Goal: Task Accomplishment & Management: Complete application form

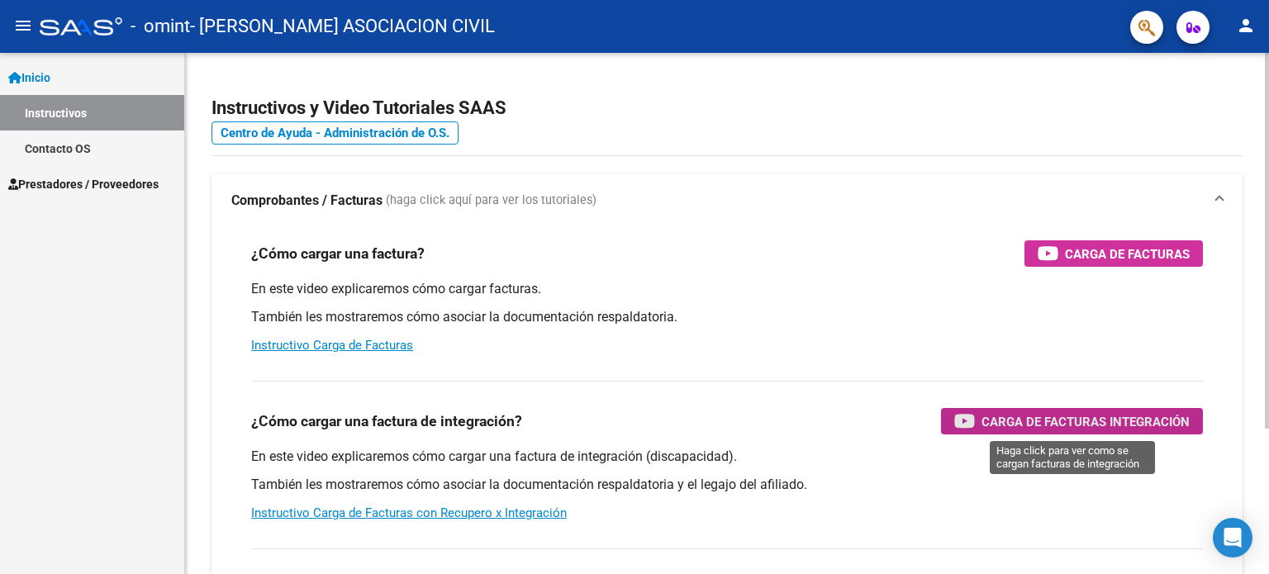
click at [1019, 421] on span "Carga de Facturas Integración" at bounding box center [1086, 422] width 208 height 21
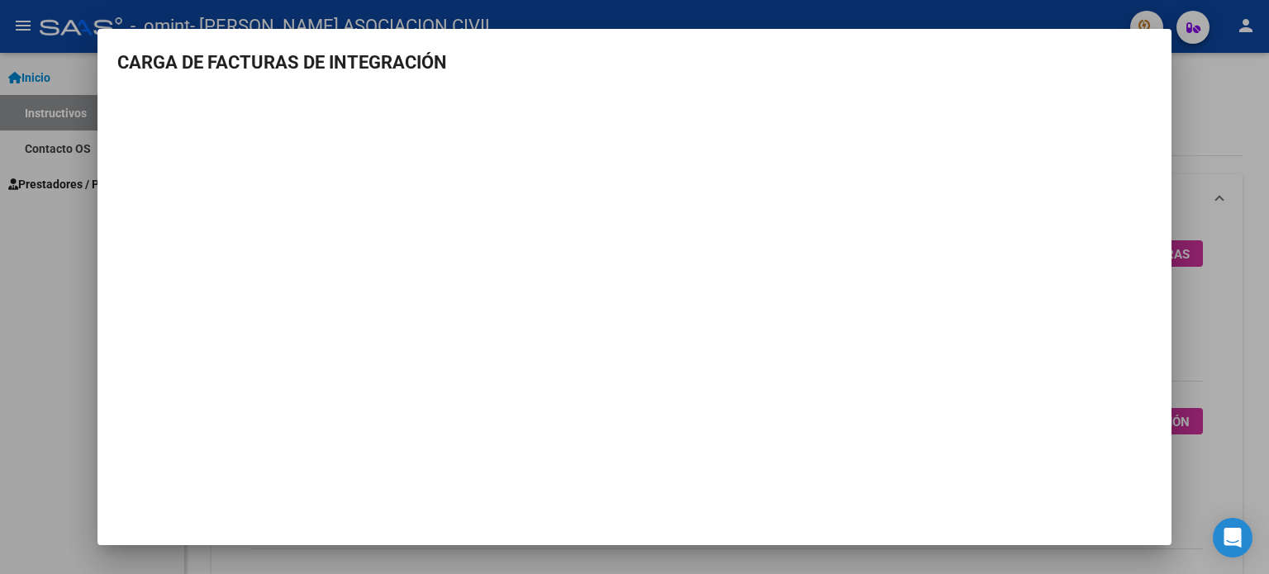
click at [57, 241] on div at bounding box center [634, 287] width 1269 height 574
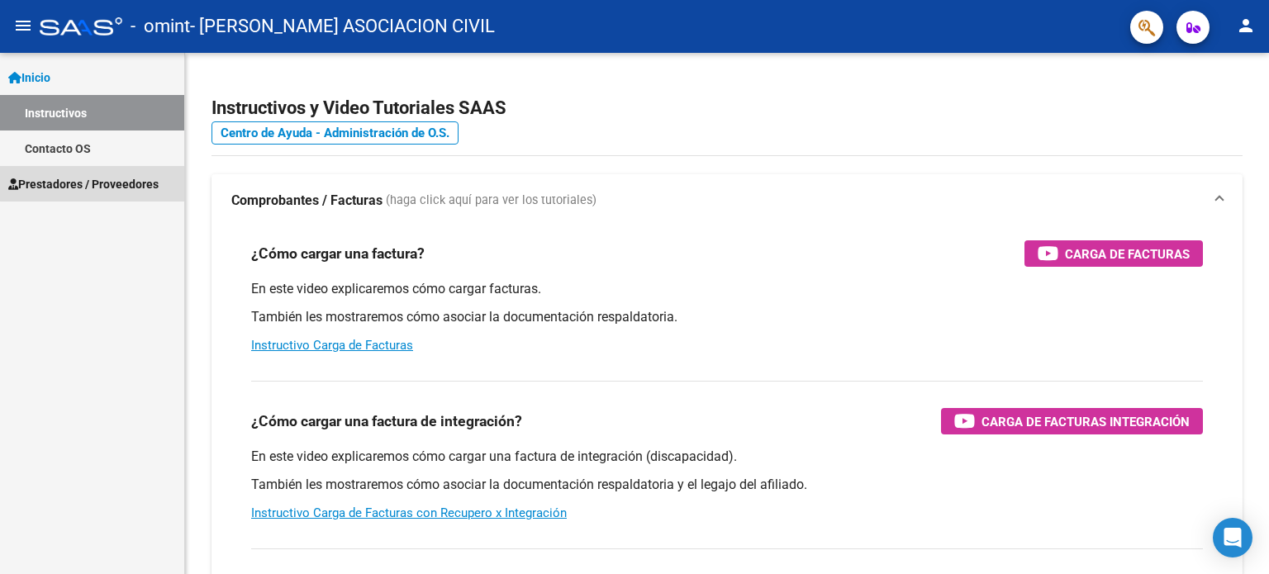
click at [100, 183] on span "Prestadores / Proveedores" at bounding box center [83, 184] width 150 height 18
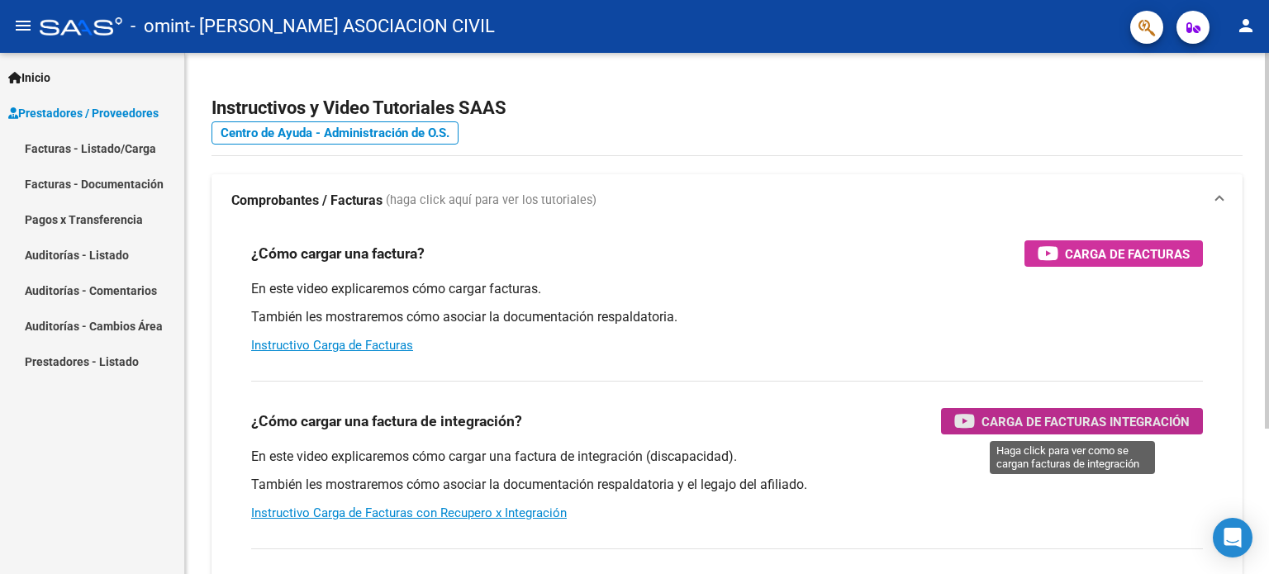
click at [1096, 421] on span "Carga de Facturas Integración" at bounding box center [1086, 422] width 208 height 21
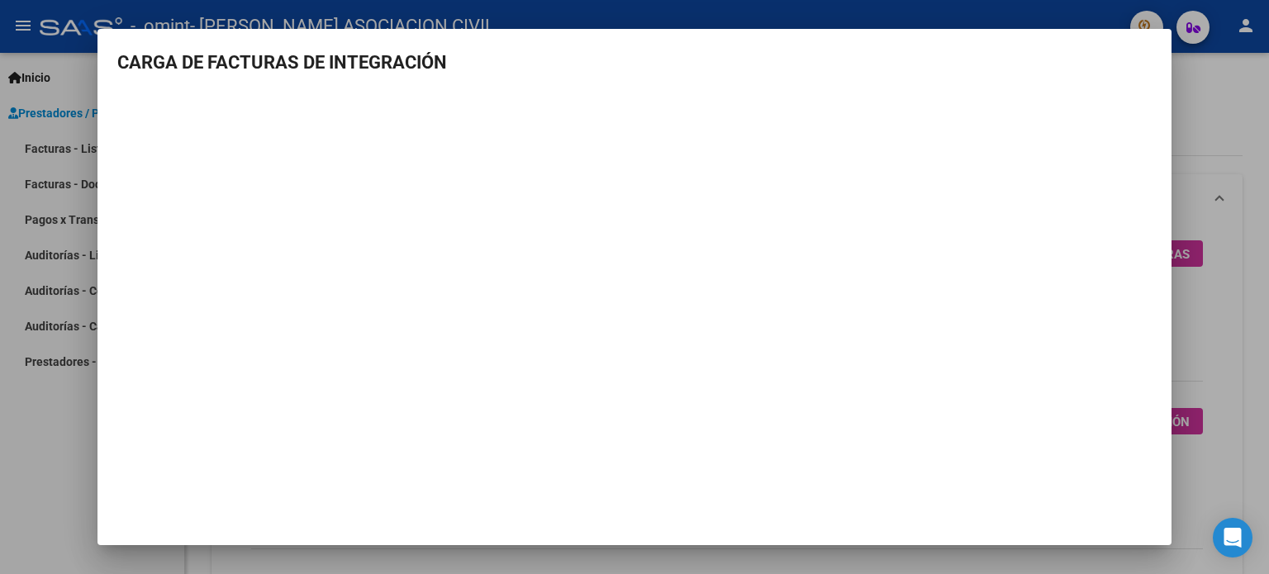
click at [1207, 123] on div at bounding box center [634, 287] width 1269 height 574
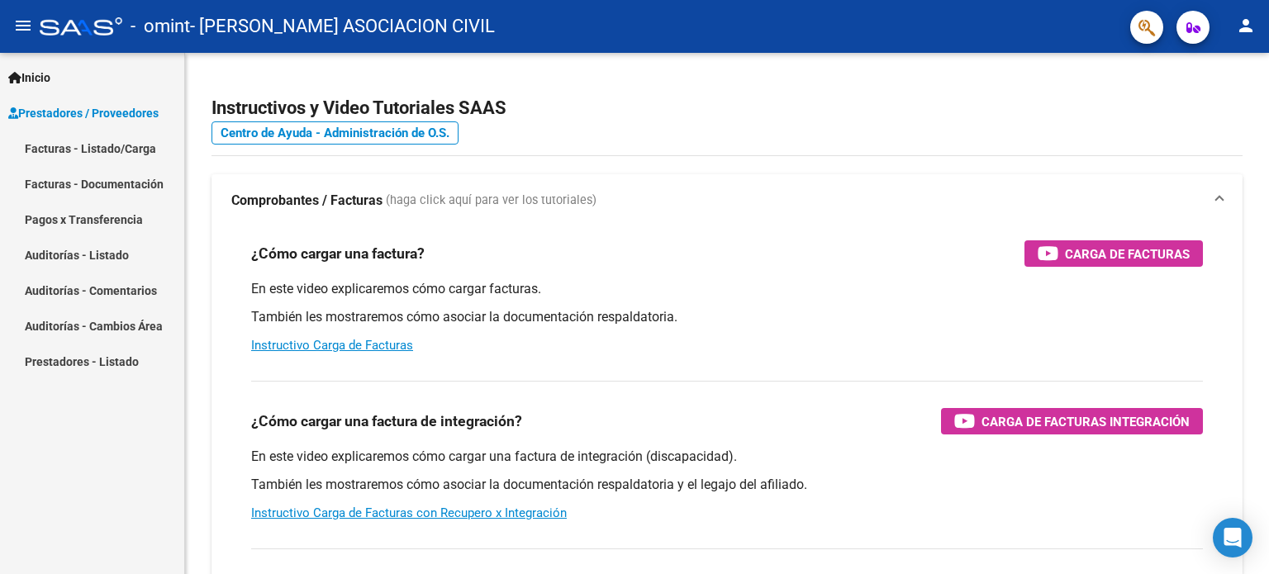
click at [89, 112] on span "Prestadores / Proveedores" at bounding box center [83, 113] width 150 height 18
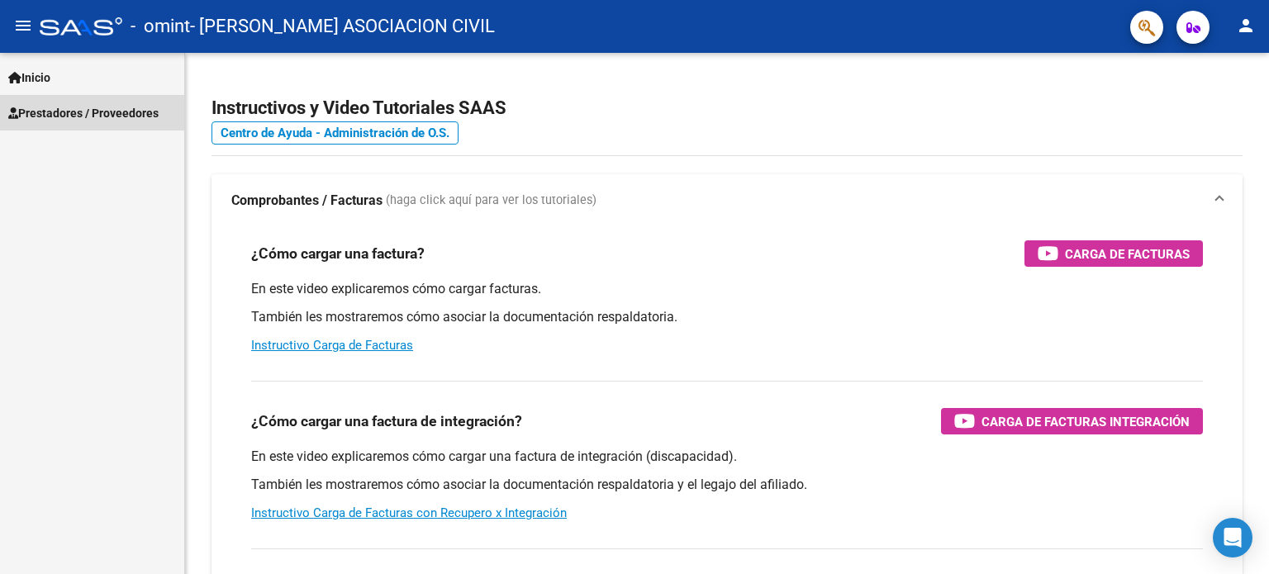
click at [89, 112] on span "Prestadores / Proveedores" at bounding box center [83, 113] width 150 height 18
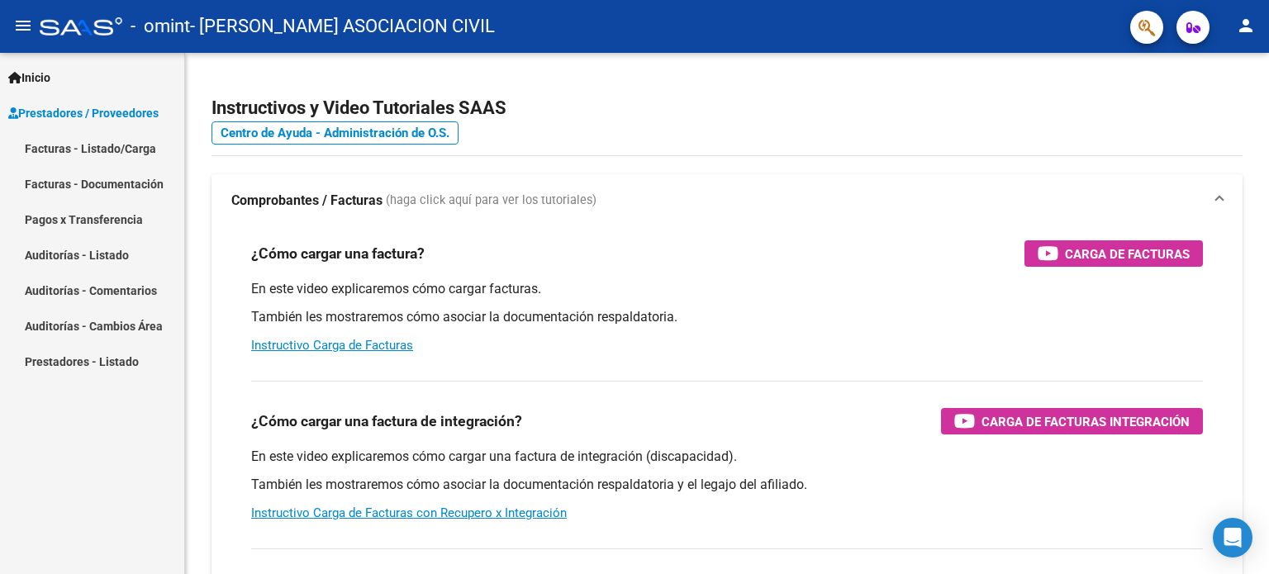
click at [89, 112] on span "Prestadores / Proveedores" at bounding box center [83, 113] width 150 height 18
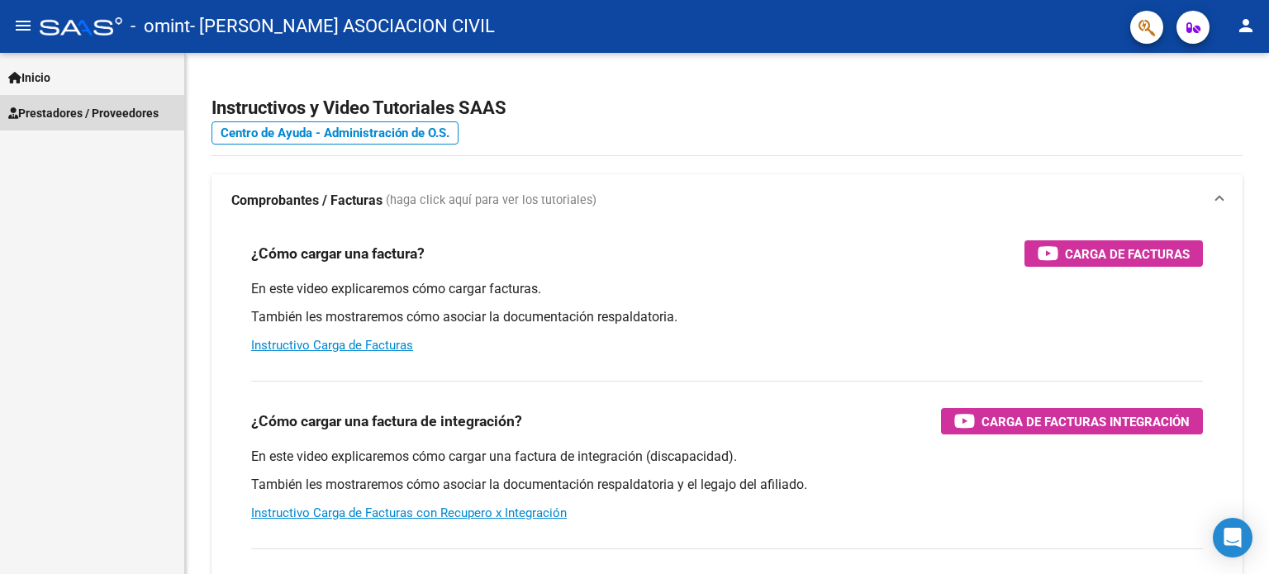
click at [93, 112] on span "Prestadores / Proveedores" at bounding box center [83, 113] width 150 height 18
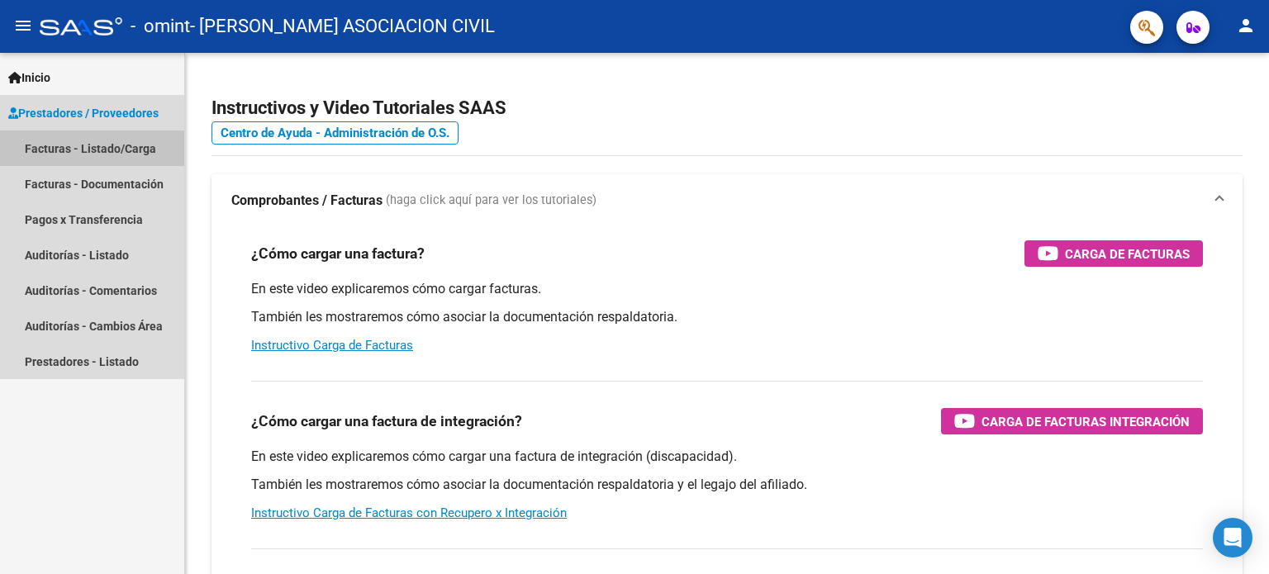
click at [90, 153] on link "Facturas - Listado/Carga" at bounding box center [92, 149] width 184 height 36
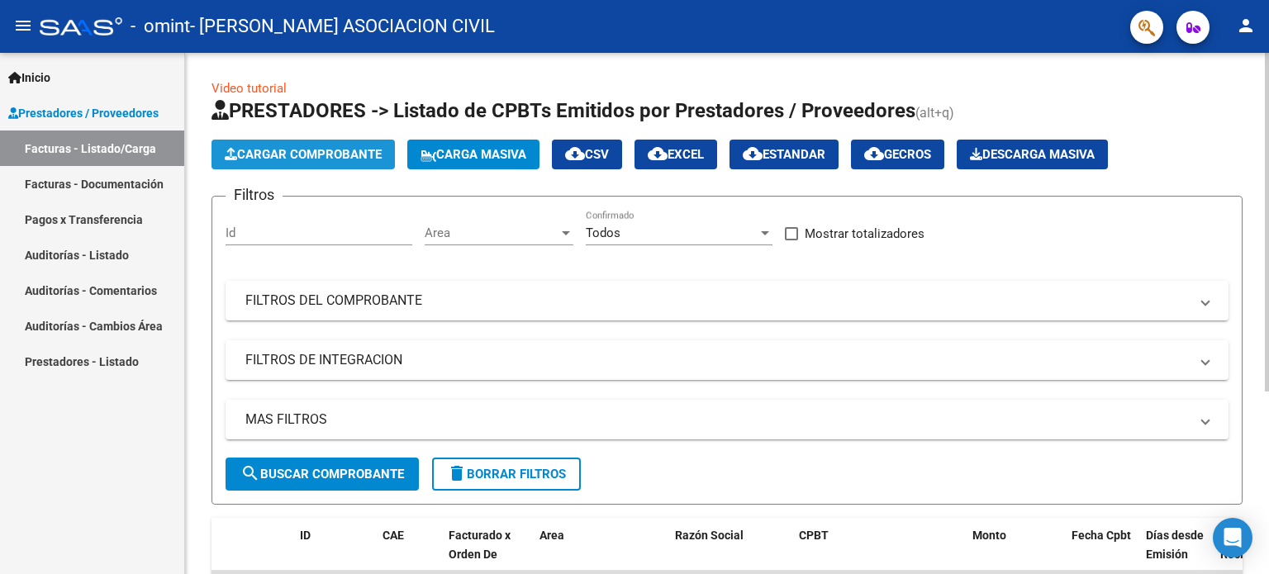
click at [354, 156] on span "Cargar Comprobante" at bounding box center [303, 154] width 157 height 15
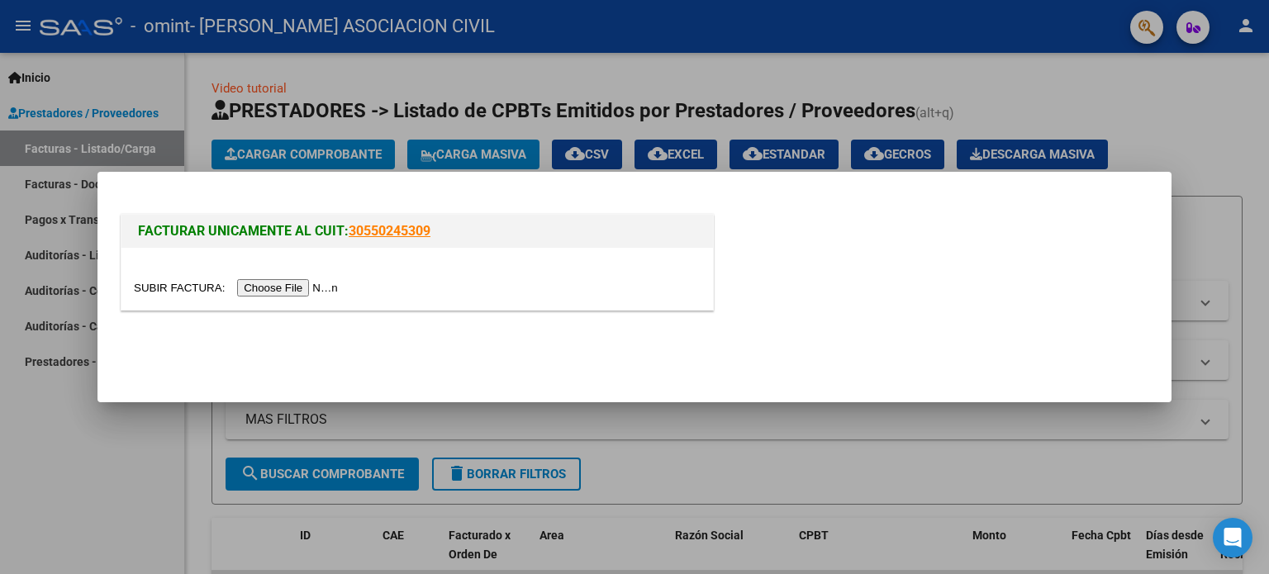
click at [306, 290] on input "file" at bounding box center [238, 287] width 209 height 17
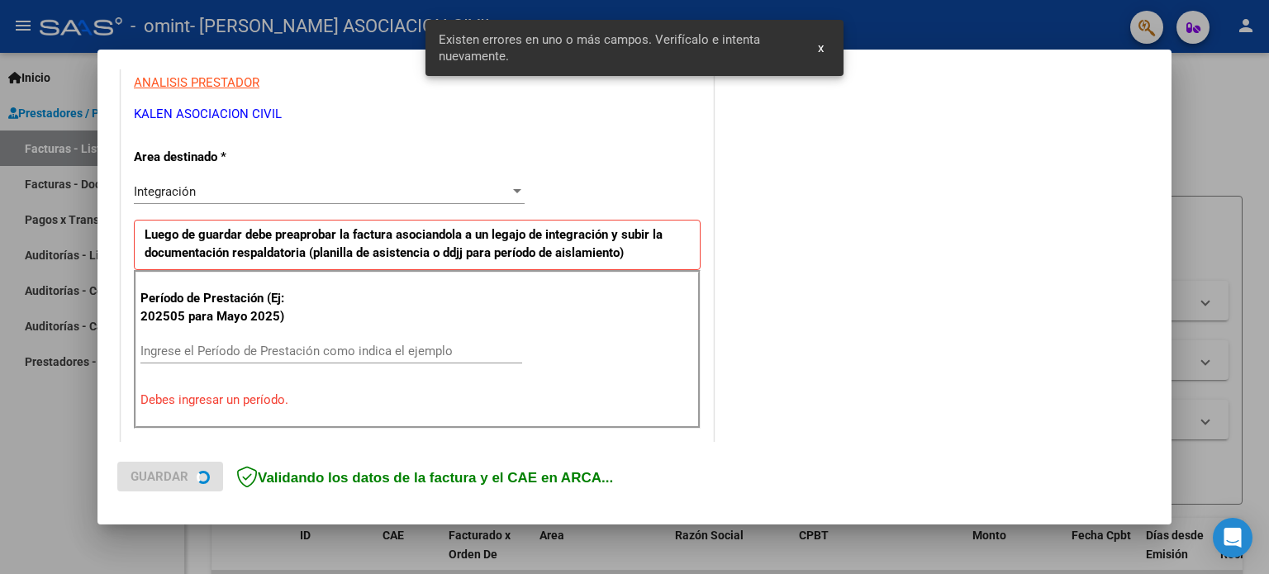
scroll to position [356, 0]
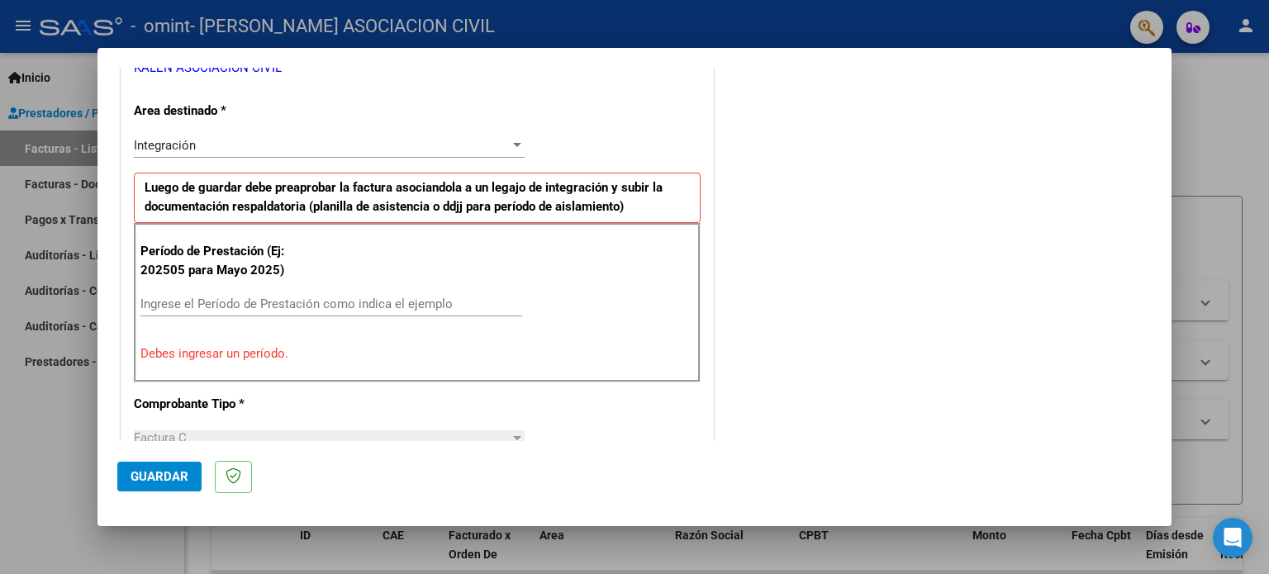
click at [182, 299] on input "Ingrese el Período de Prestación como indica el ejemplo" at bounding box center [331, 304] width 382 height 15
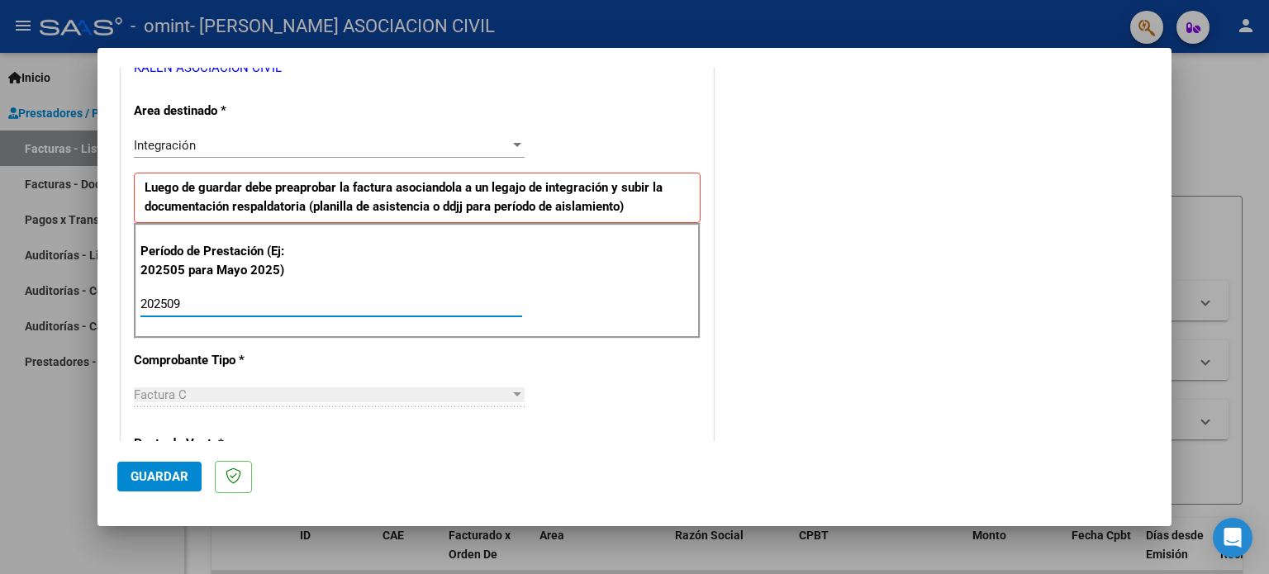
type input "202509"
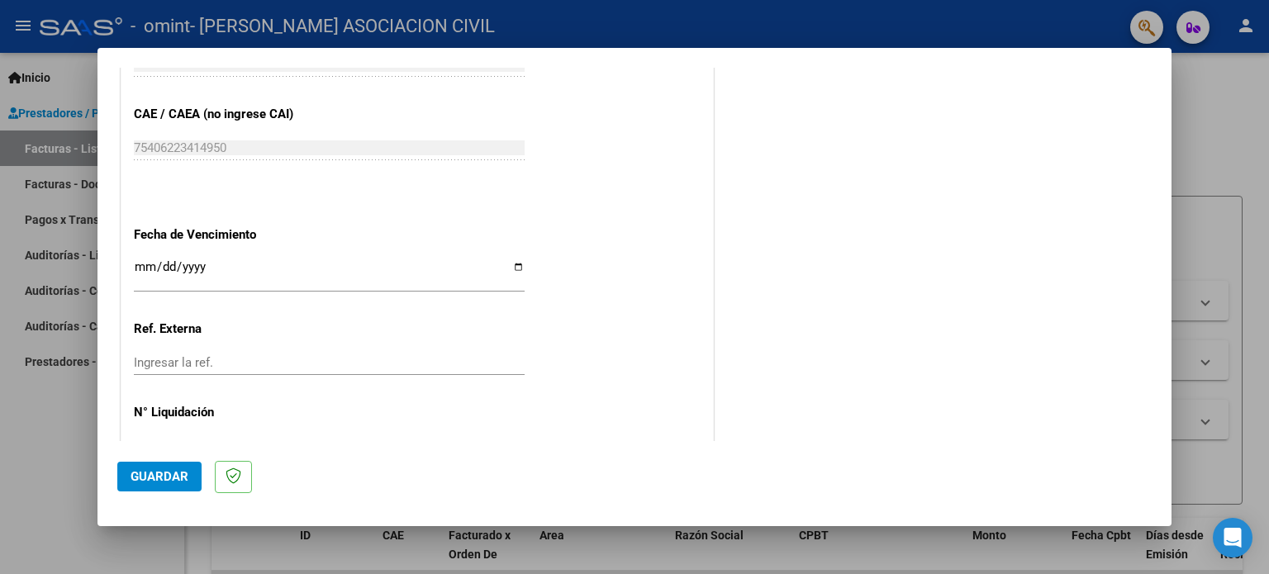
scroll to position [1034, 0]
click at [514, 263] on input "Ingresar la fecha" at bounding box center [329, 271] width 391 height 26
type input "[DATE]"
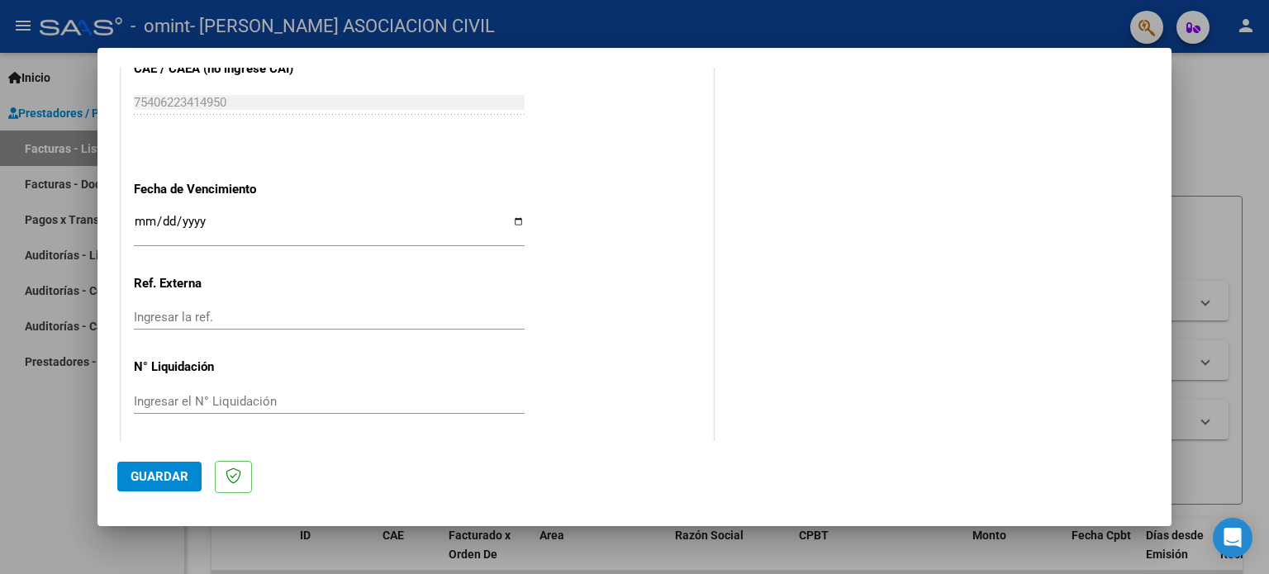
scroll to position [1078, 0]
click at [160, 481] on span "Guardar" at bounding box center [160, 476] width 58 height 15
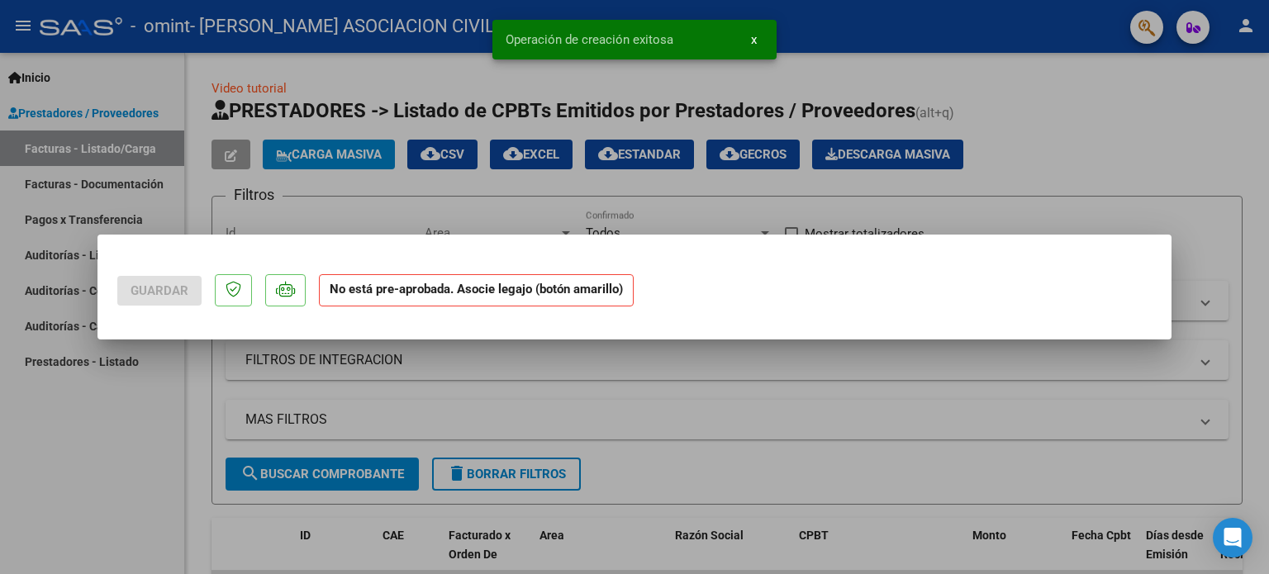
scroll to position [0, 0]
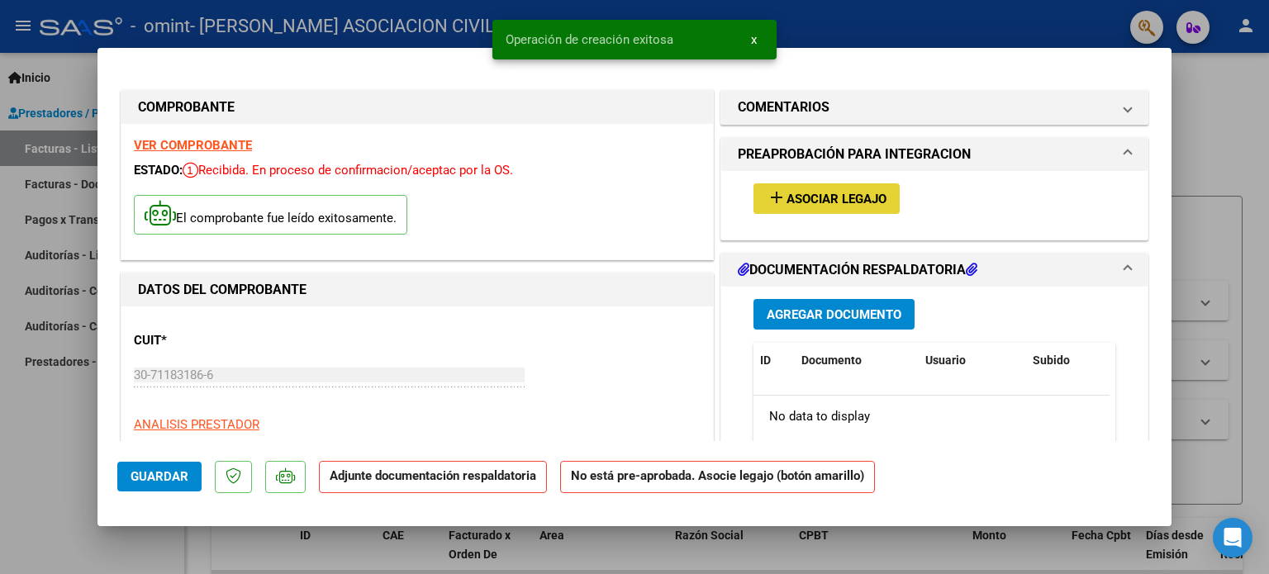
click at [832, 194] on span "Asociar Legajo" at bounding box center [837, 199] width 100 height 15
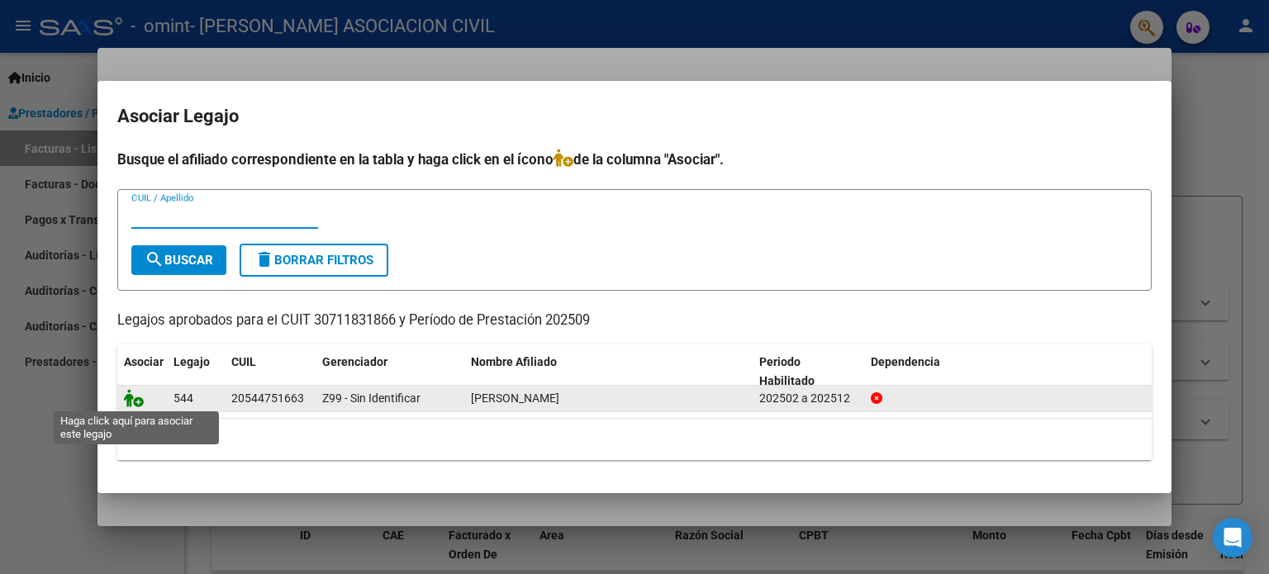
click at [131, 400] on icon at bounding box center [134, 398] width 20 height 18
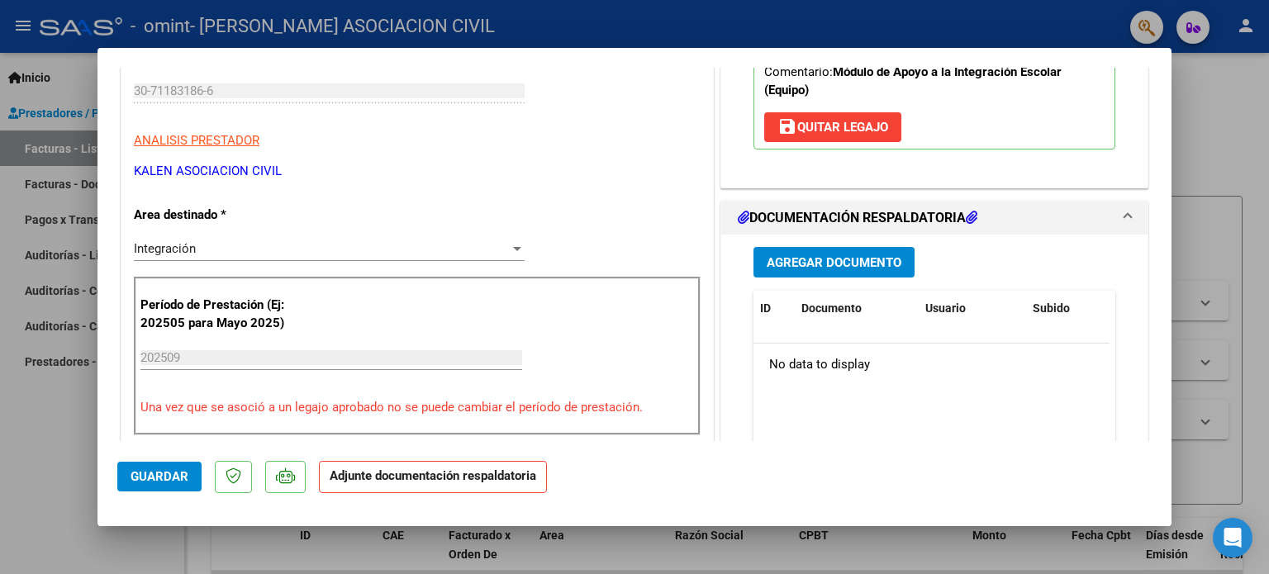
scroll to position [293, 0]
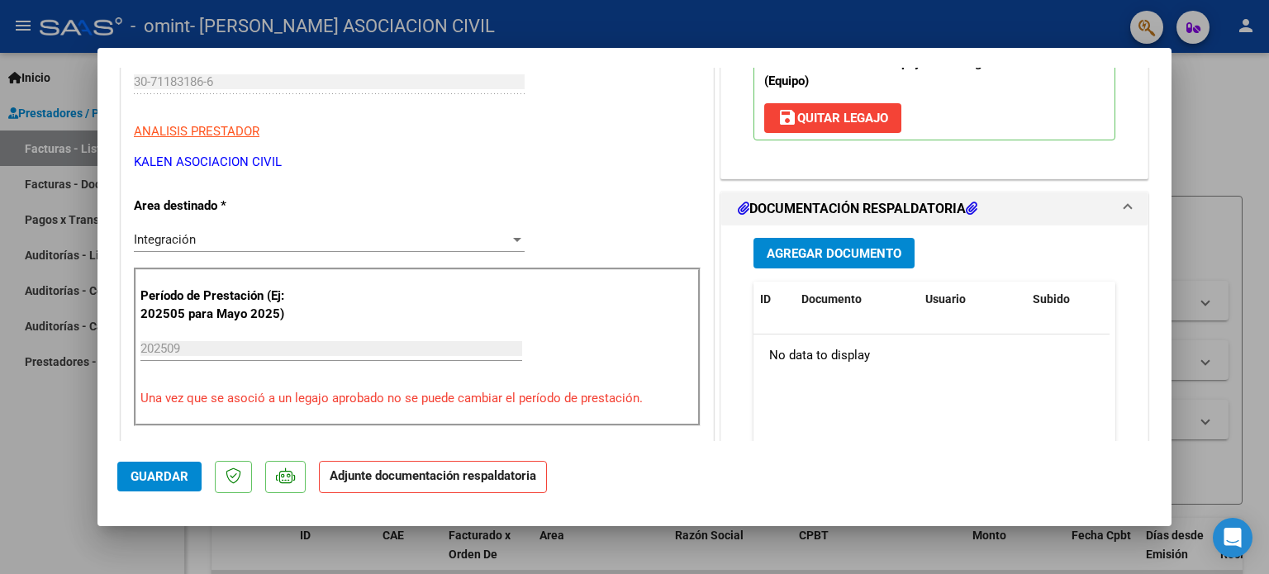
click at [797, 252] on span "Agregar Documento" at bounding box center [834, 253] width 135 height 15
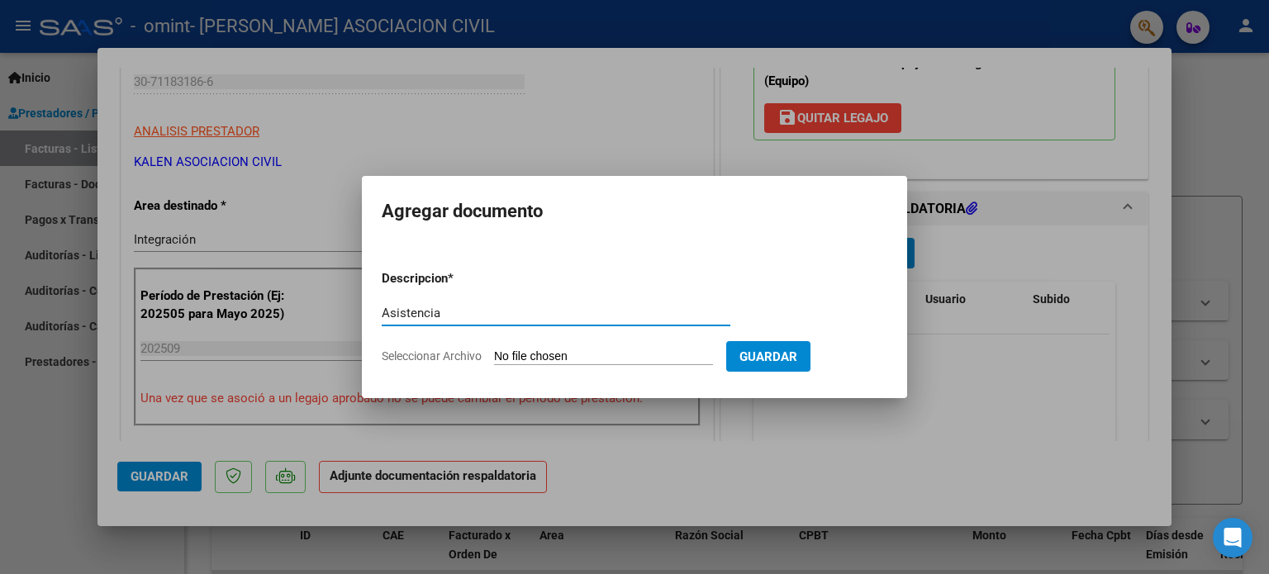
type input "Asistencia"
click at [463, 355] on span "Seleccionar Archivo" at bounding box center [432, 356] width 100 height 13
click at [494, 355] on input "Seleccionar Archivo" at bounding box center [603, 358] width 219 height 16
type input "C:\fakepath\CamScanner [DATE] 15.38.pdf"
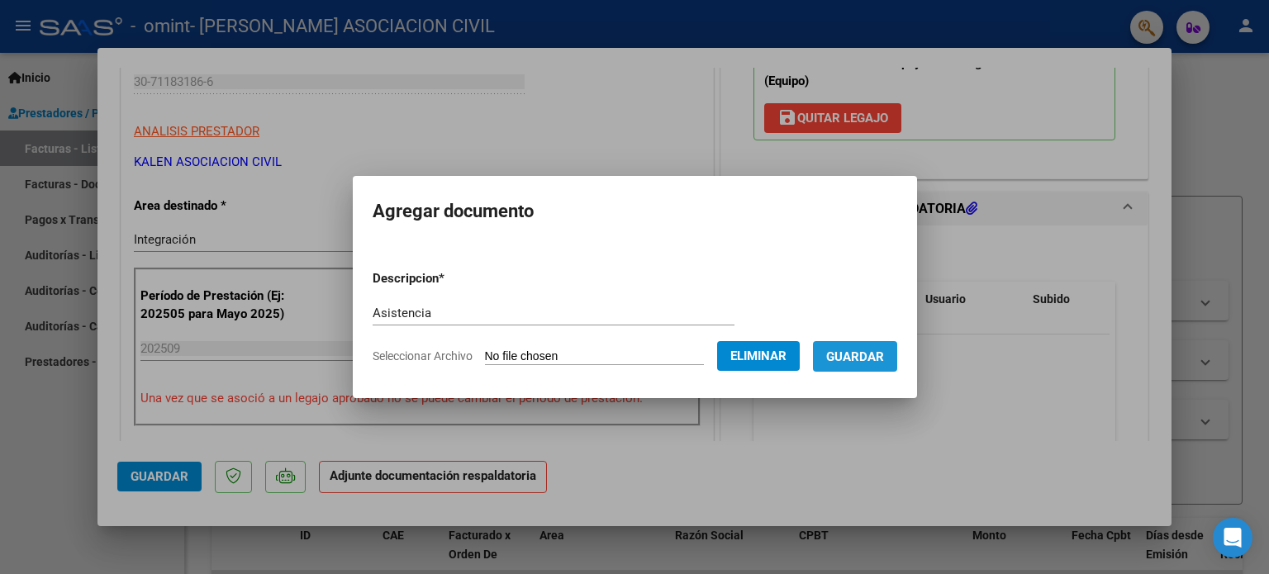
click at [879, 351] on span "Guardar" at bounding box center [855, 357] width 58 height 15
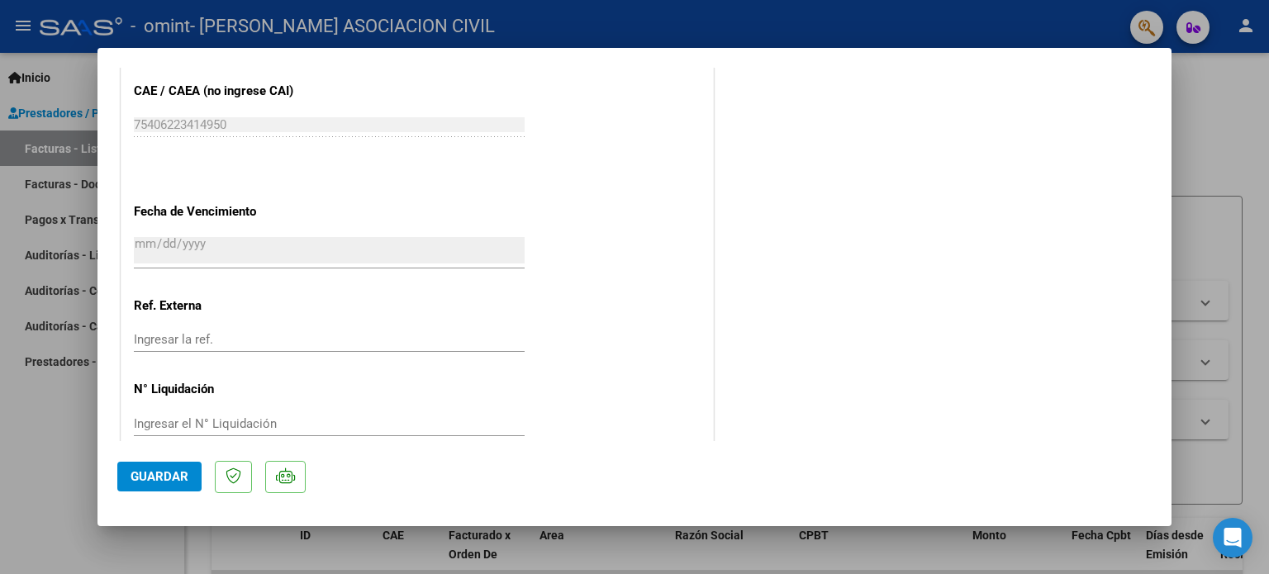
scroll to position [1104, 0]
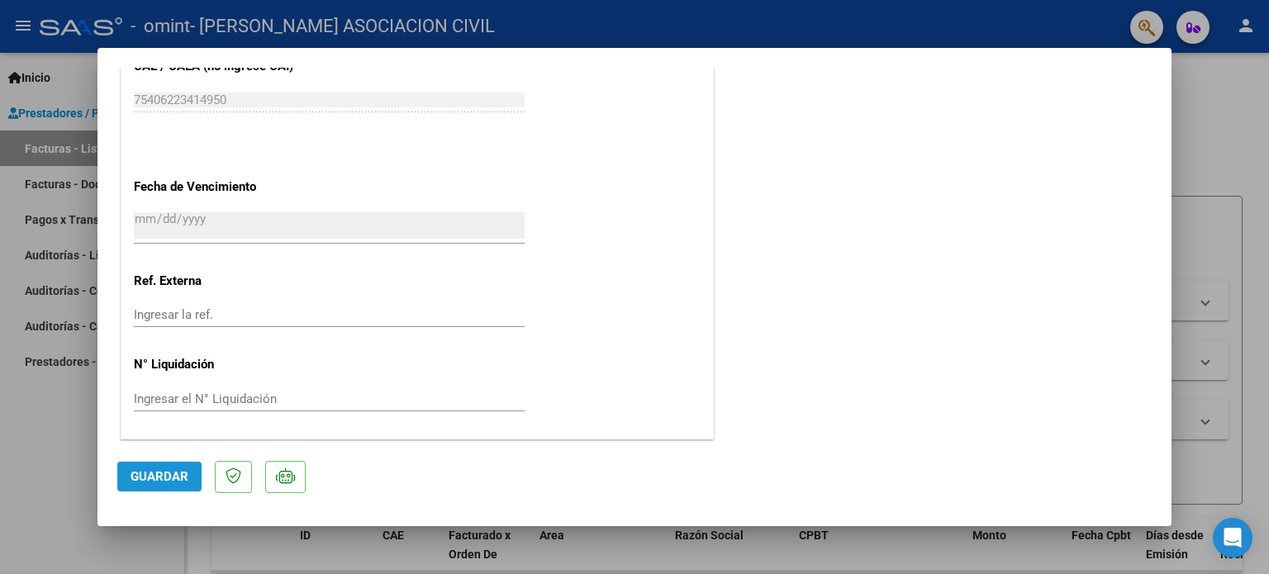
click at [176, 479] on span "Guardar" at bounding box center [160, 476] width 58 height 15
